Goal: Task Accomplishment & Management: Manage account settings

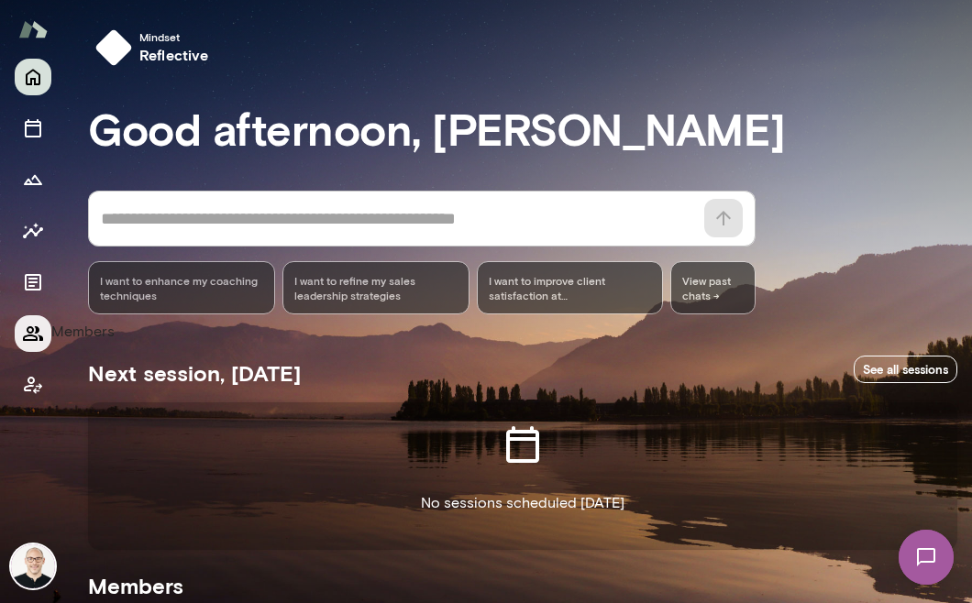
click at [36, 336] on icon "Members" at bounding box center [33, 333] width 20 height 15
